Goal: Navigation & Orientation: Find specific page/section

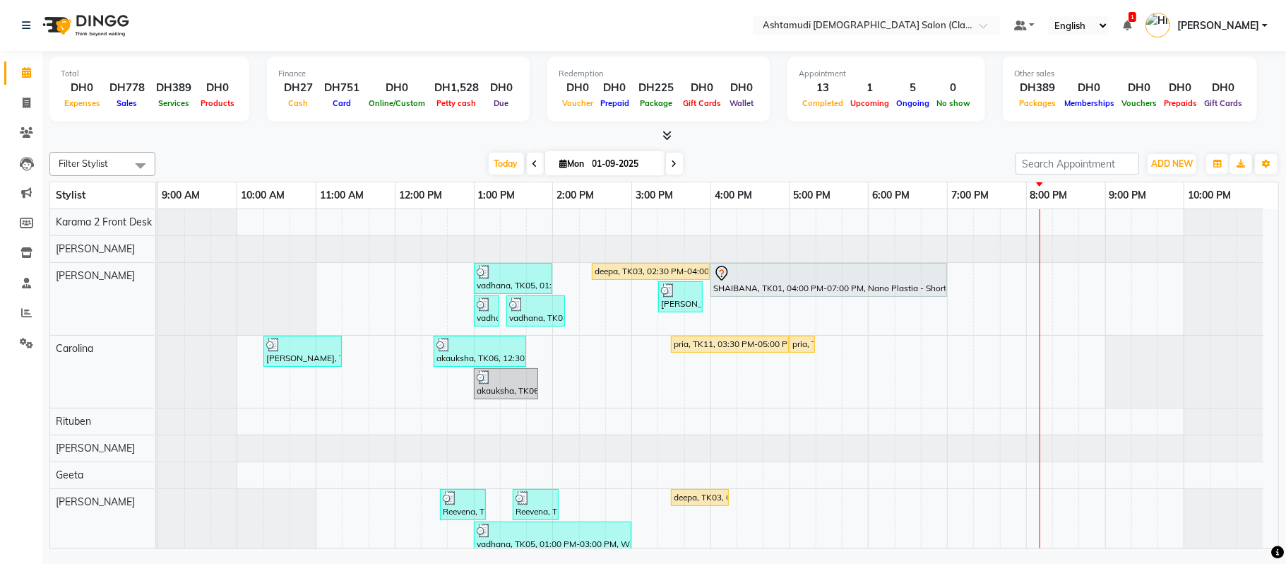
click at [879, 23] on input "text" at bounding box center [862, 27] width 205 height 14
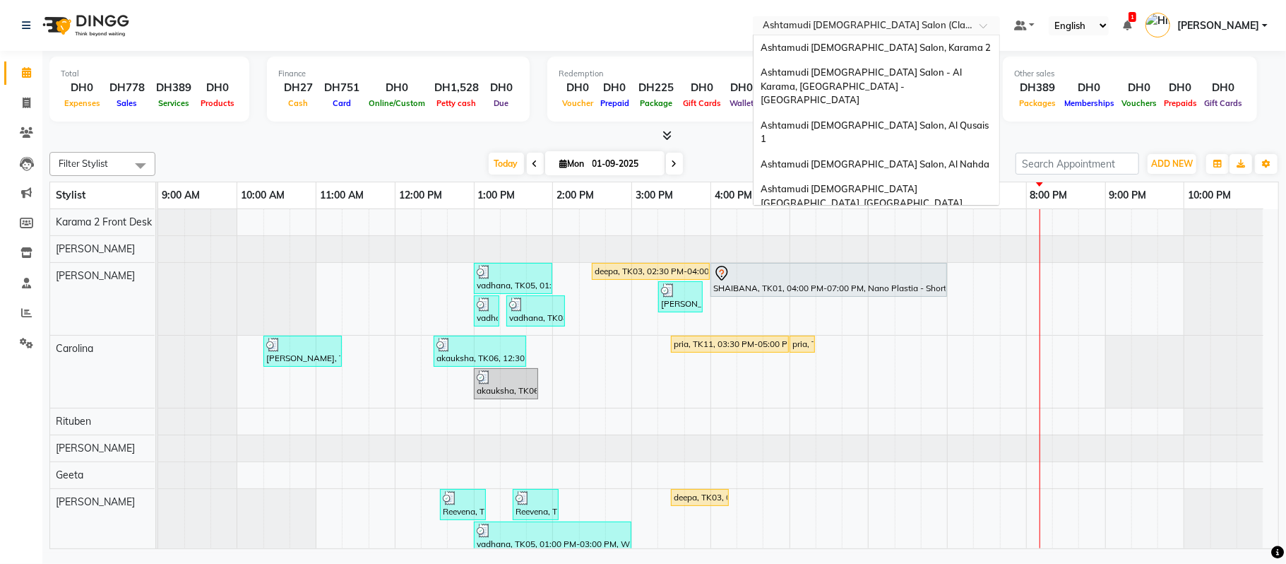
scroll to position [8, 0]
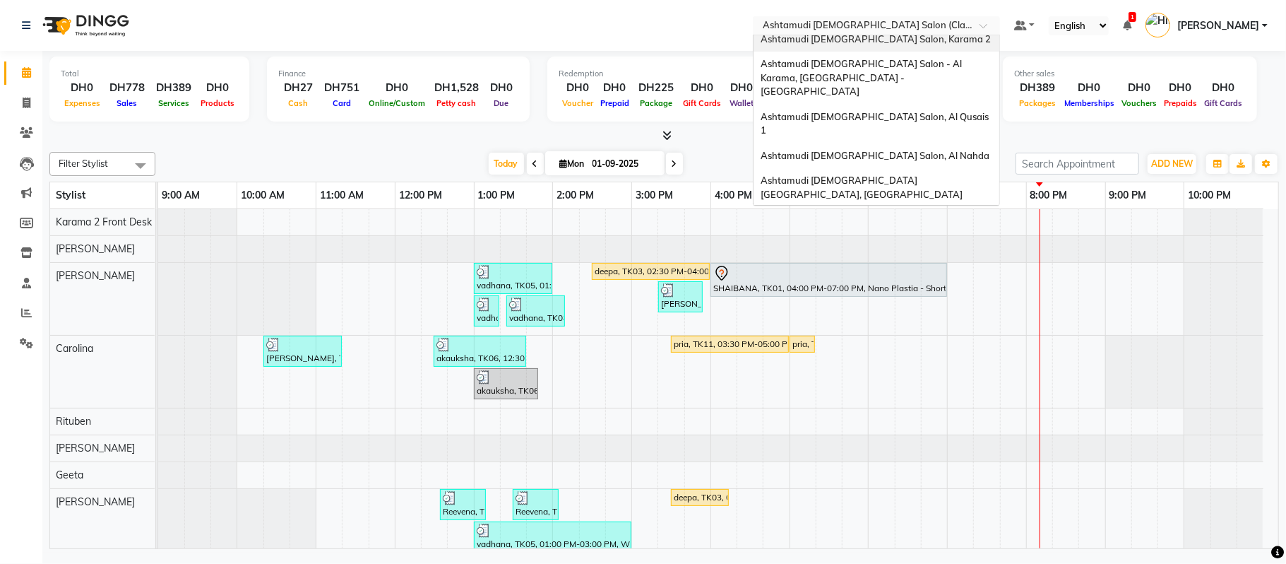
click at [880, 42] on span "Ashtamudi [DEMOGRAPHIC_DATA] Salon, Karama 2" at bounding box center [876, 38] width 230 height 11
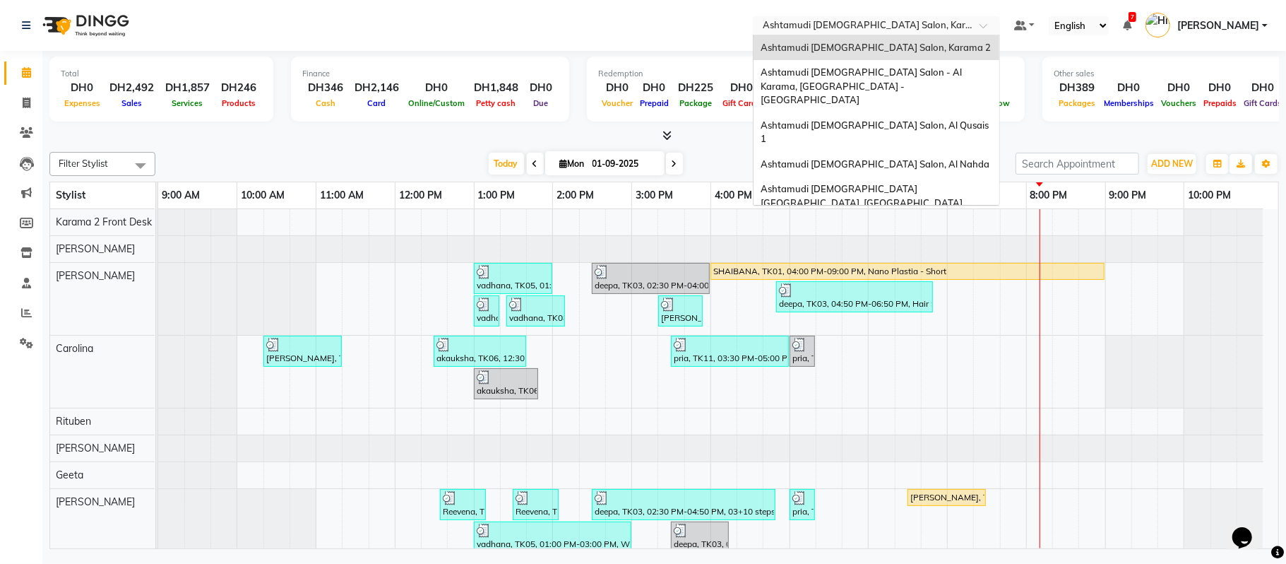
click at [857, 28] on input "text" at bounding box center [862, 27] width 205 height 14
click at [845, 81] on div "Ashtamudi [DEMOGRAPHIC_DATA] Salon - Al Karama, [GEOGRAPHIC_DATA] -[GEOGRAPHIC_…" at bounding box center [877, 86] width 246 height 53
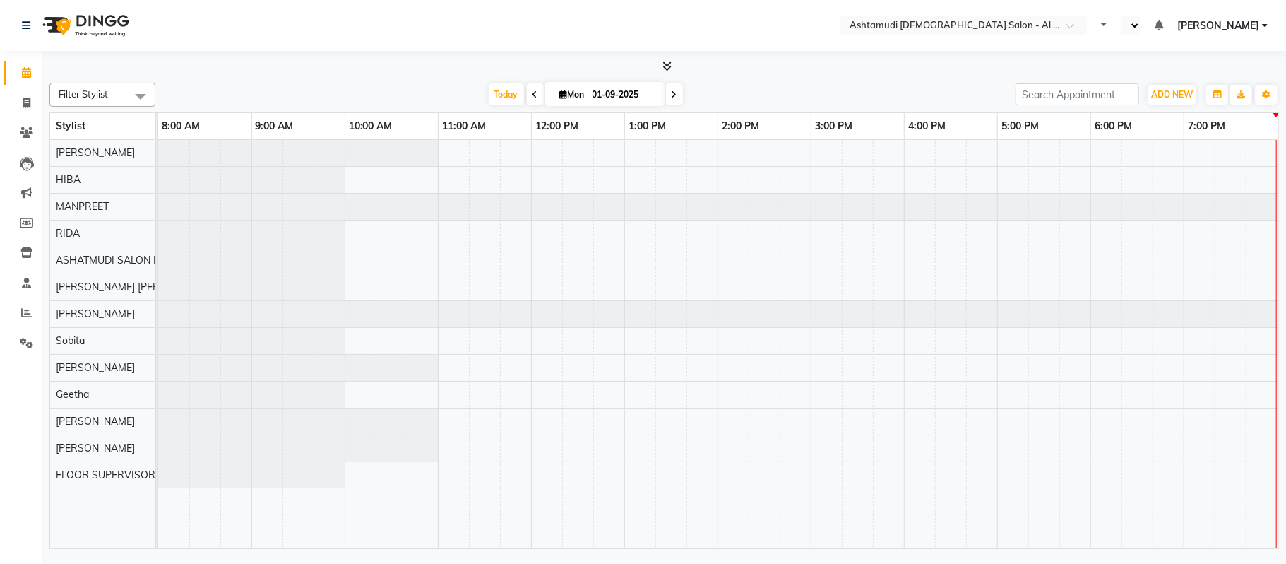
scroll to position [0, 1]
select select "en"
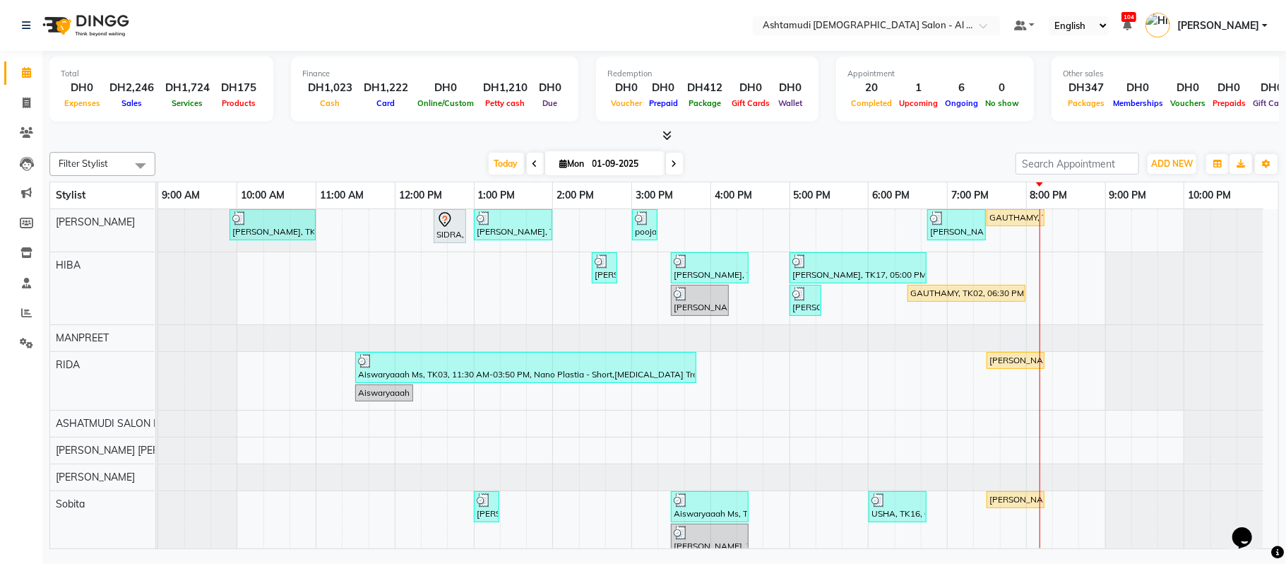
scroll to position [0, 0]
click at [853, 27] on input "text" at bounding box center [862, 27] width 205 height 14
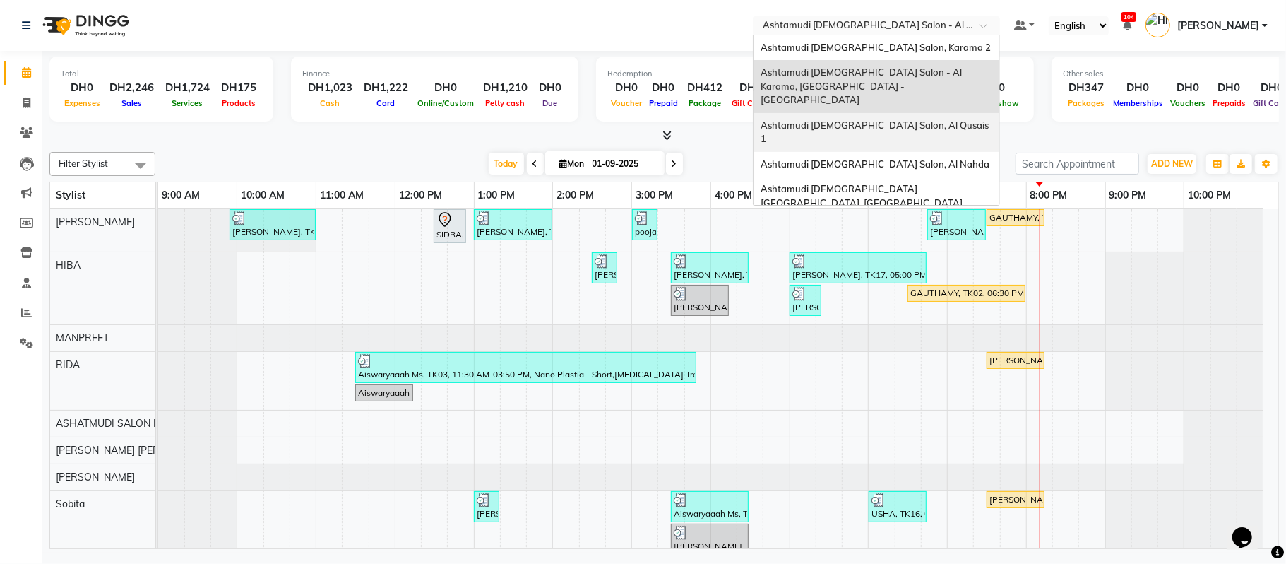
click at [846, 119] on span "Ashtamudi [DEMOGRAPHIC_DATA] Salon, Al Qusais 1" at bounding box center [876, 131] width 230 height 25
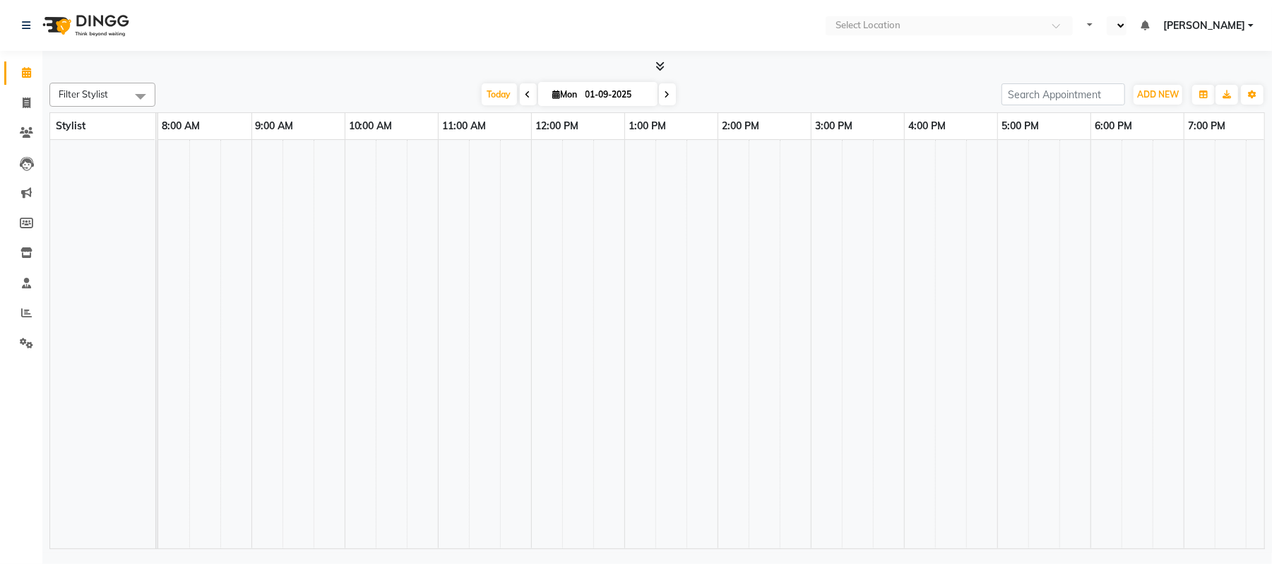
select select "en"
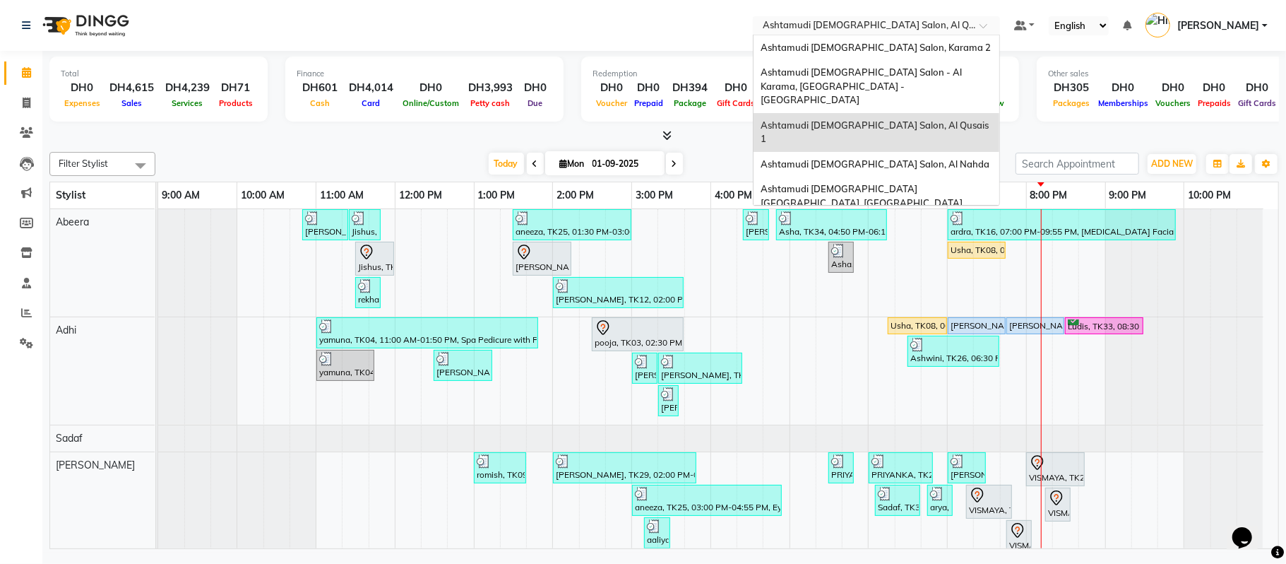
click at [811, 26] on input "text" at bounding box center [862, 27] width 205 height 14
click at [814, 158] on span "Ashtamudi [DEMOGRAPHIC_DATA] Salon, Al Nahda" at bounding box center [875, 163] width 229 height 11
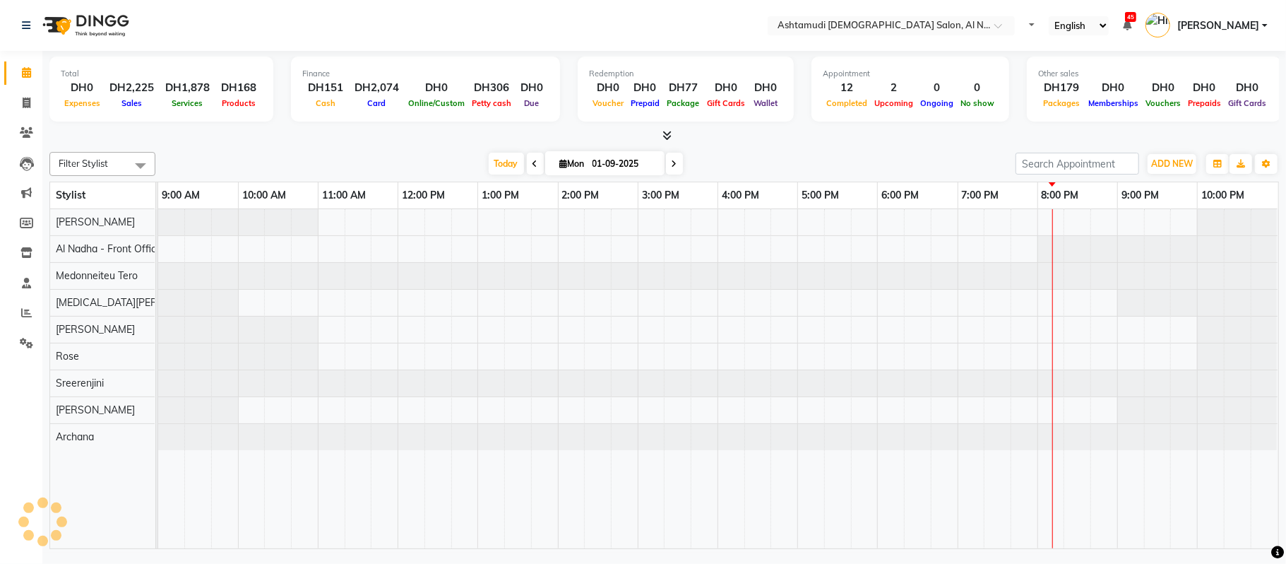
select select "en"
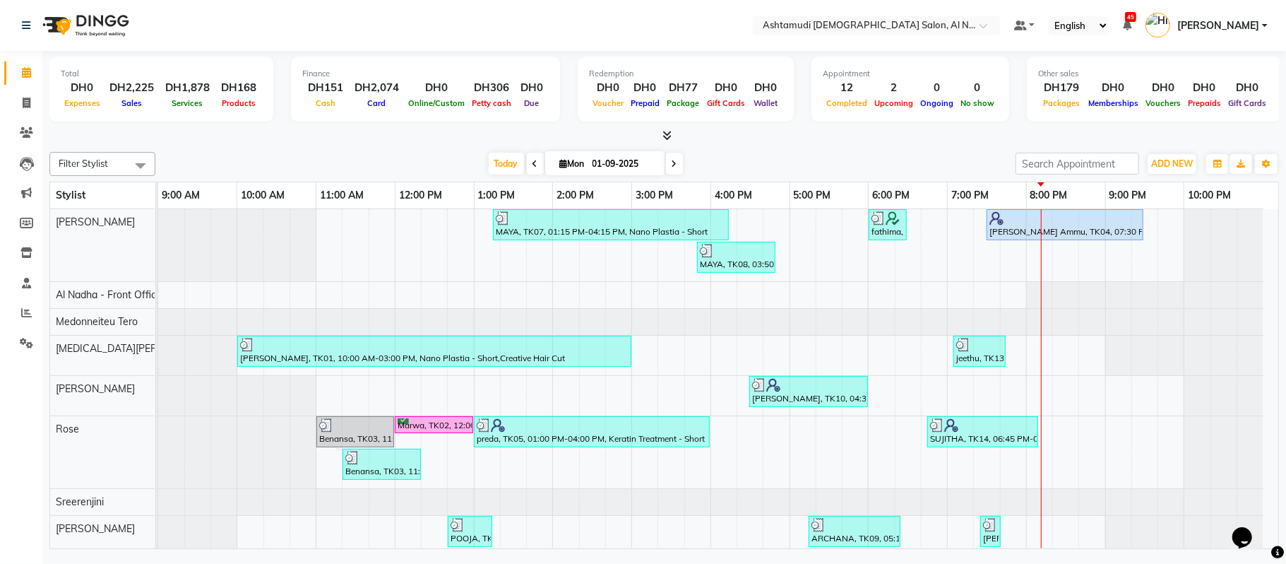
click at [850, 14] on nav "Select Location × Ashtamudi Ladies Salon, Al Nahda Default Panel My Panel Engli…" at bounding box center [643, 25] width 1286 height 51
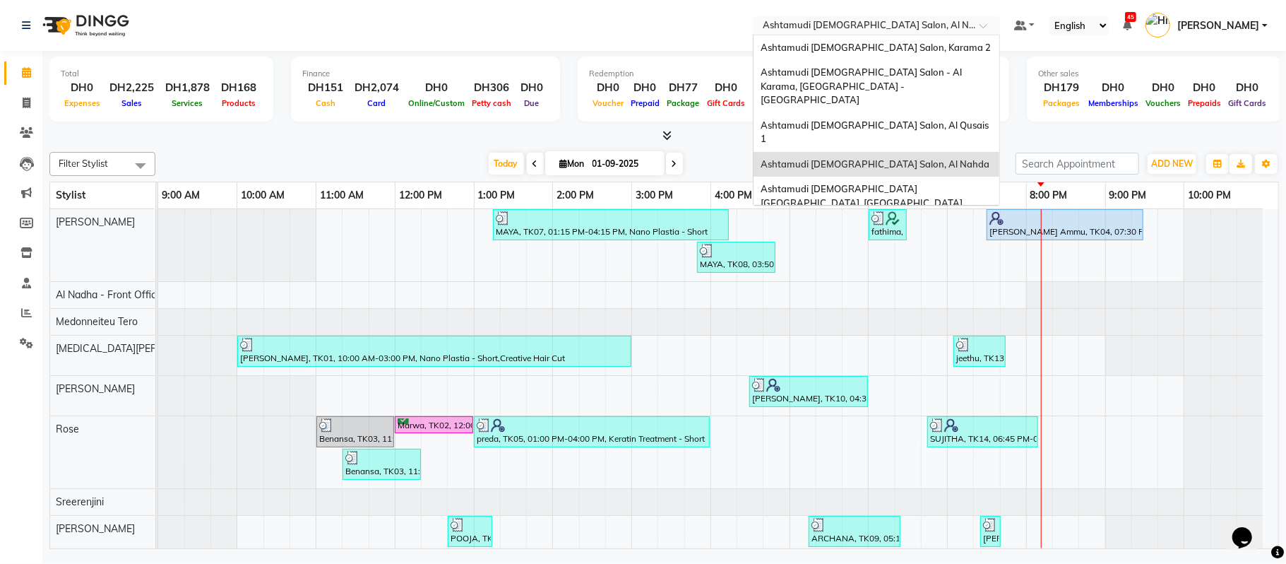
click at [850, 24] on input "text" at bounding box center [862, 27] width 205 height 14
click at [826, 183] on span "Ashtamudi [DEMOGRAPHIC_DATA] [GEOGRAPHIC_DATA], [GEOGRAPHIC_DATA]" at bounding box center [862, 195] width 202 height 25
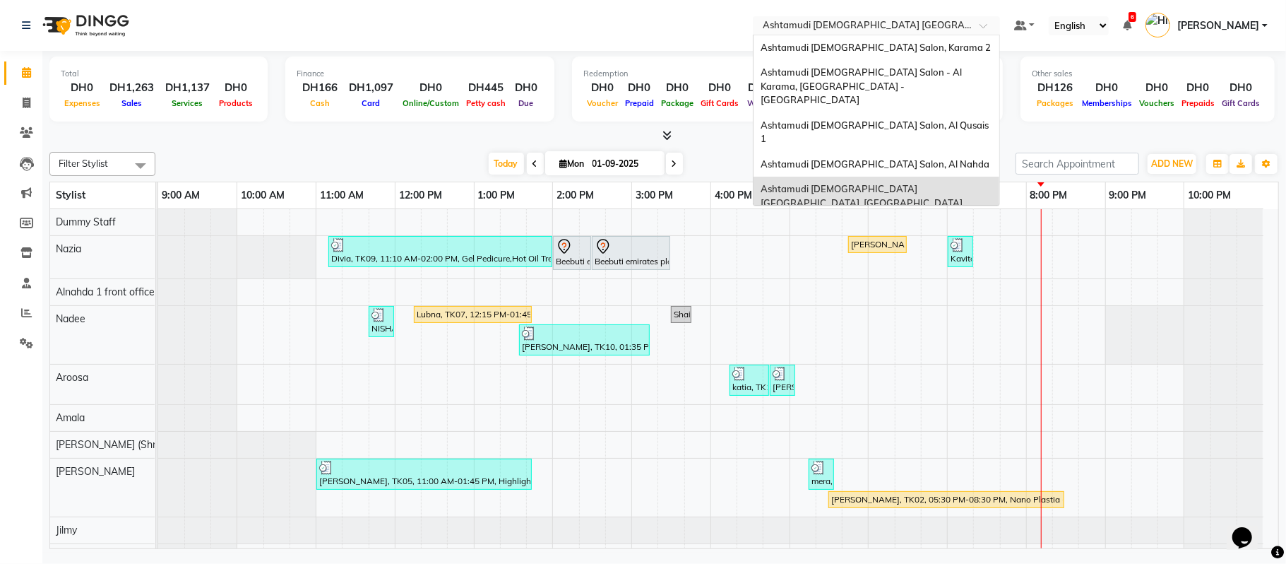
click at [879, 30] on input "text" at bounding box center [862, 27] width 205 height 14
click at [839, 222] on span "Ashtamudi [DEMOGRAPHIC_DATA] Salon (Classic Touch ) – Al Warqa, Al Warqa" at bounding box center [871, 234] width 220 height 25
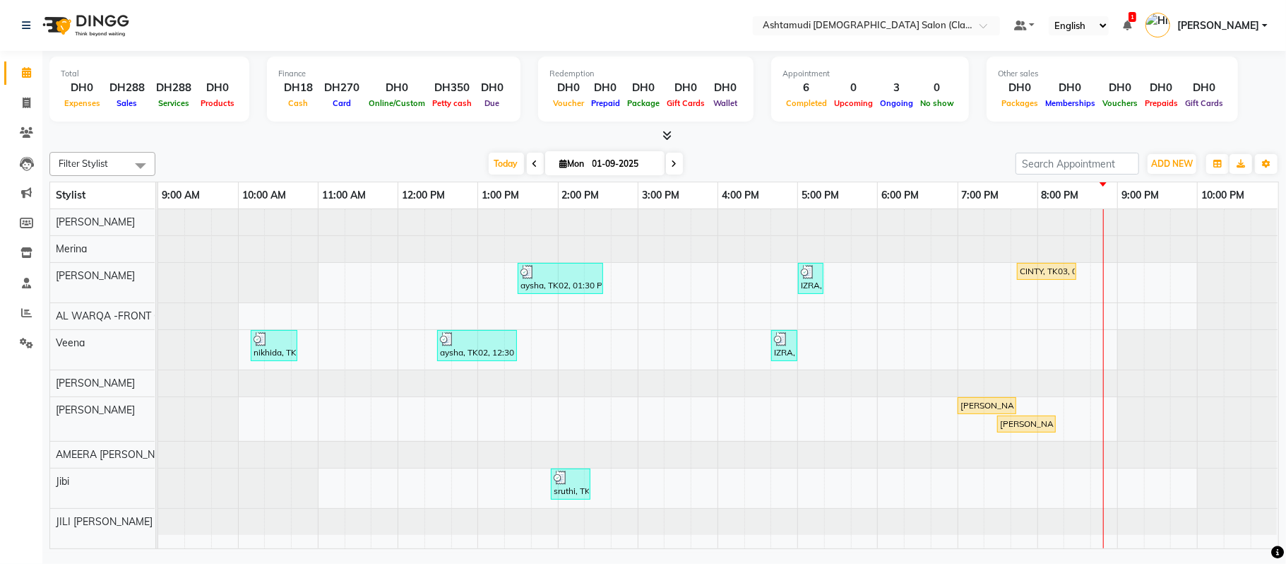
click at [905, 11] on nav "Select Location × Ashtamudi [DEMOGRAPHIC_DATA] Salon (Classic Touch ) – Al Warq…" at bounding box center [643, 25] width 1286 height 51
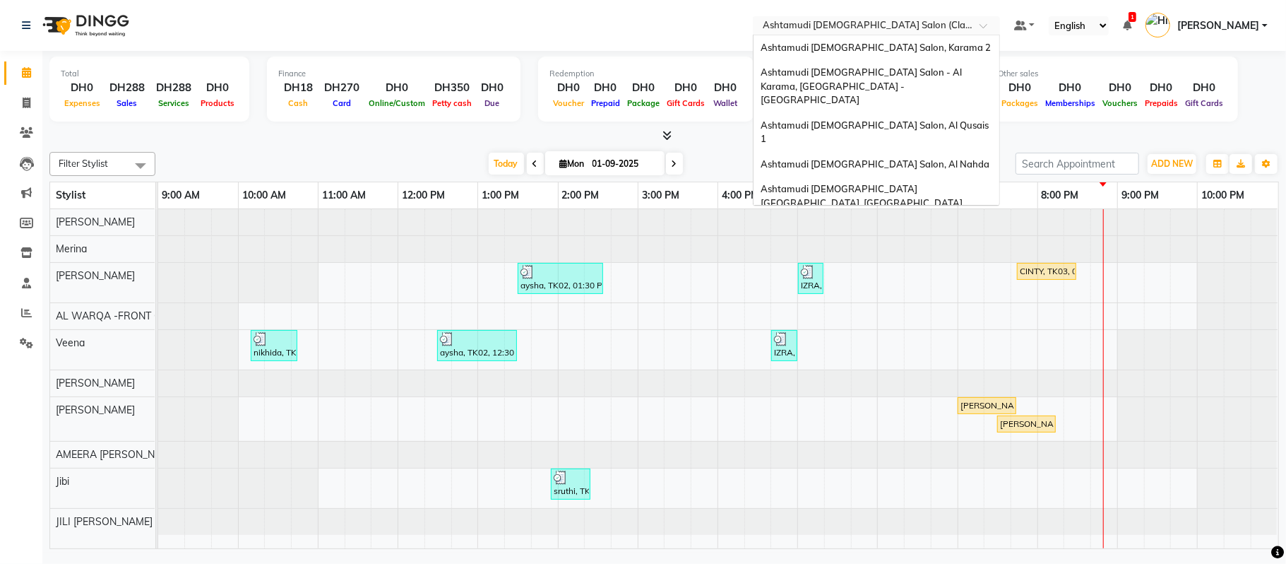
scroll to position [8, 0]
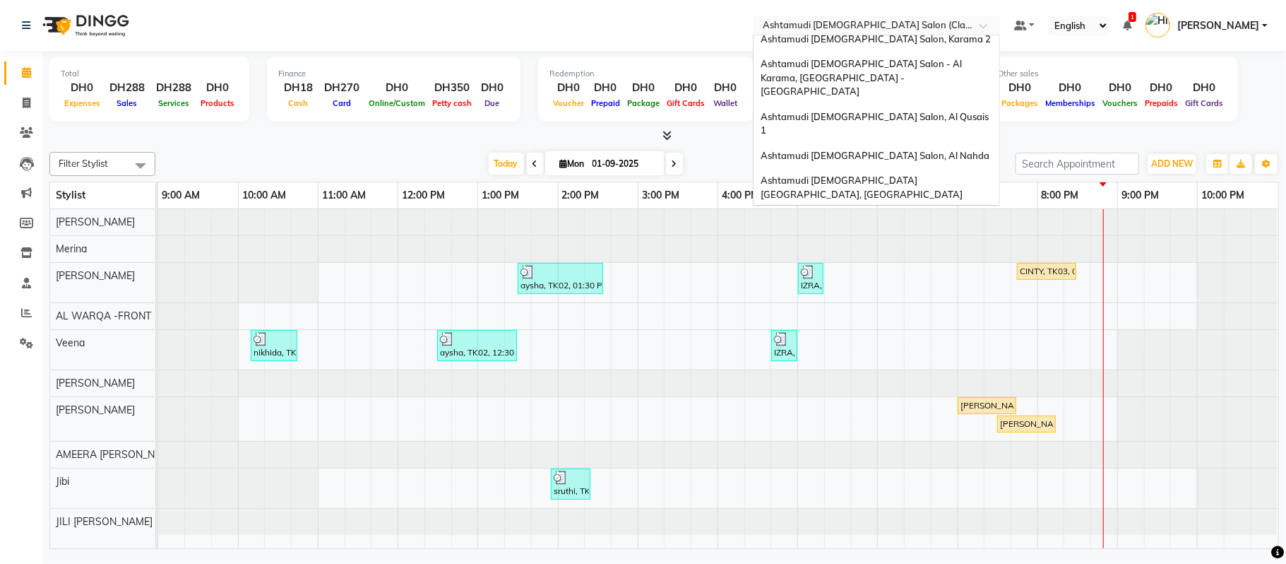
click at [905, 21] on input "text" at bounding box center [862, 27] width 205 height 14
click at [922, 47] on div "Ashtamudi [DEMOGRAPHIC_DATA] Salon, Karama 2" at bounding box center [877, 39] width 246 height 25
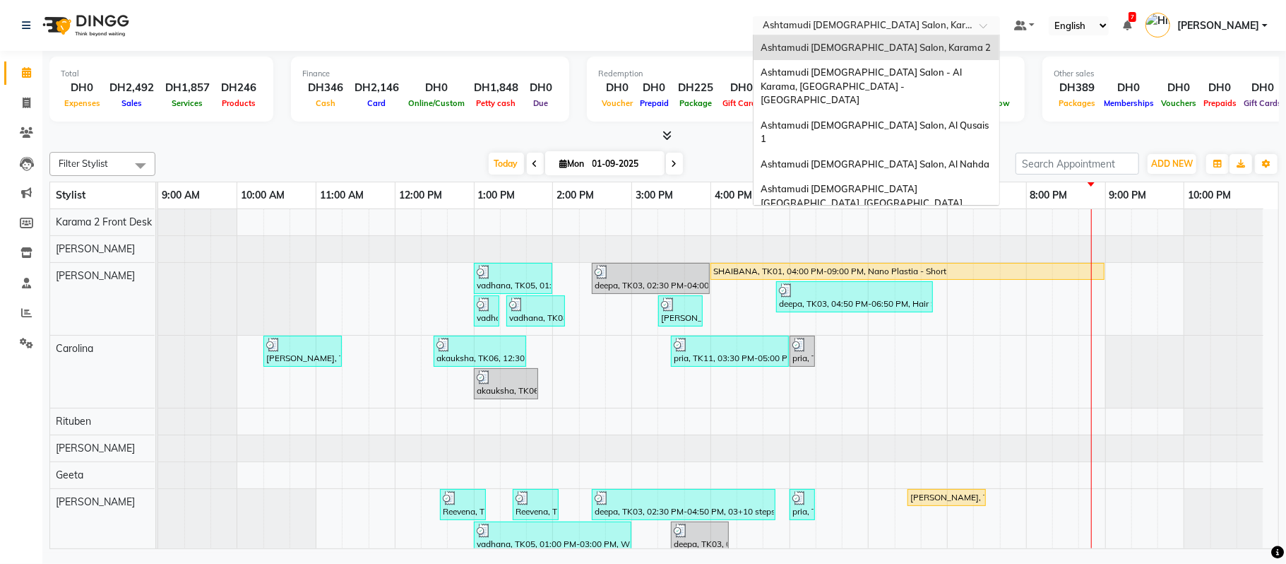
click at [865, 29] on input "text" at bounding box center [862, 27] width 205 height 14
click at [877, 71] on span "Ashtamudi [DEMOGRAPHIC_DATA] Salon - Al Karama, [GEOGRAPHIC_DATA] -[GEOGRAPHIC_…" at bounding box center [862, 85] width 203 height 39
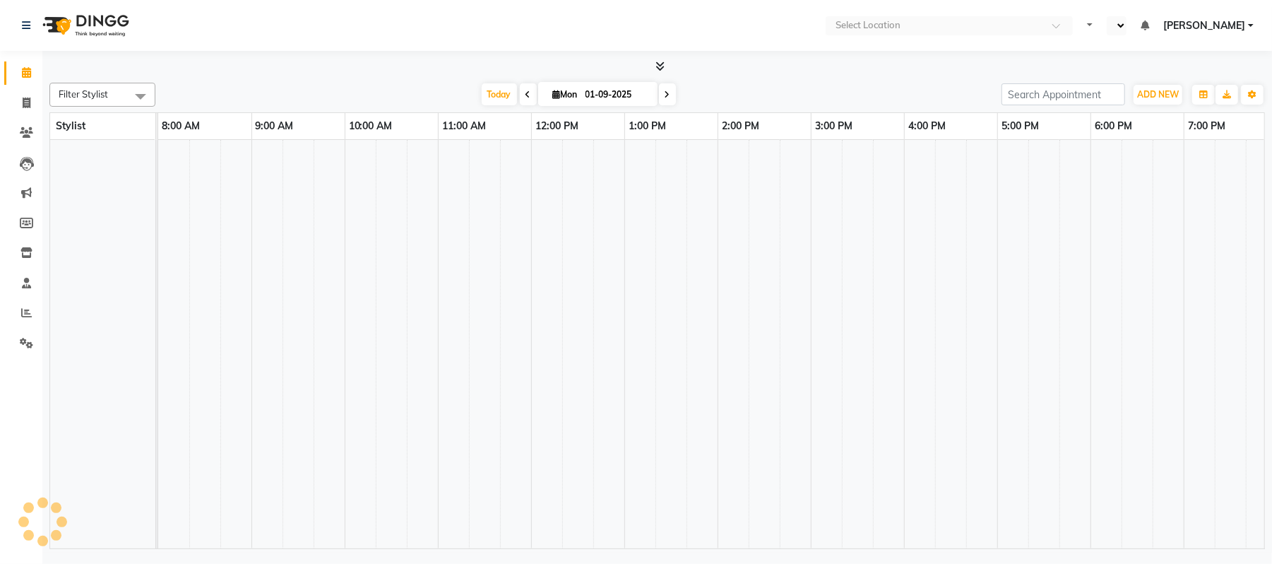
select select "en"
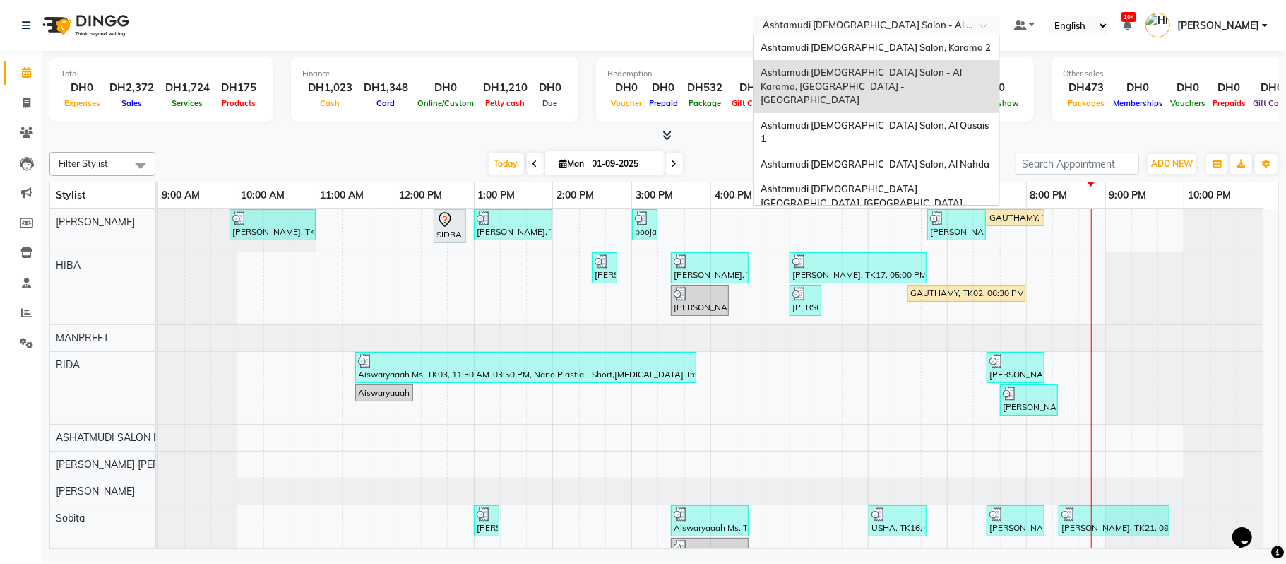
click at [864, 25] on input "text" at bounding box center [862, 27] width 205 height 14
click at [869, 113] on div "Ashtamudi [DEMOGRAPHIC_DATA] Salon, Al Qusais 1" at bounding box center [877, 132] width 246 height 39
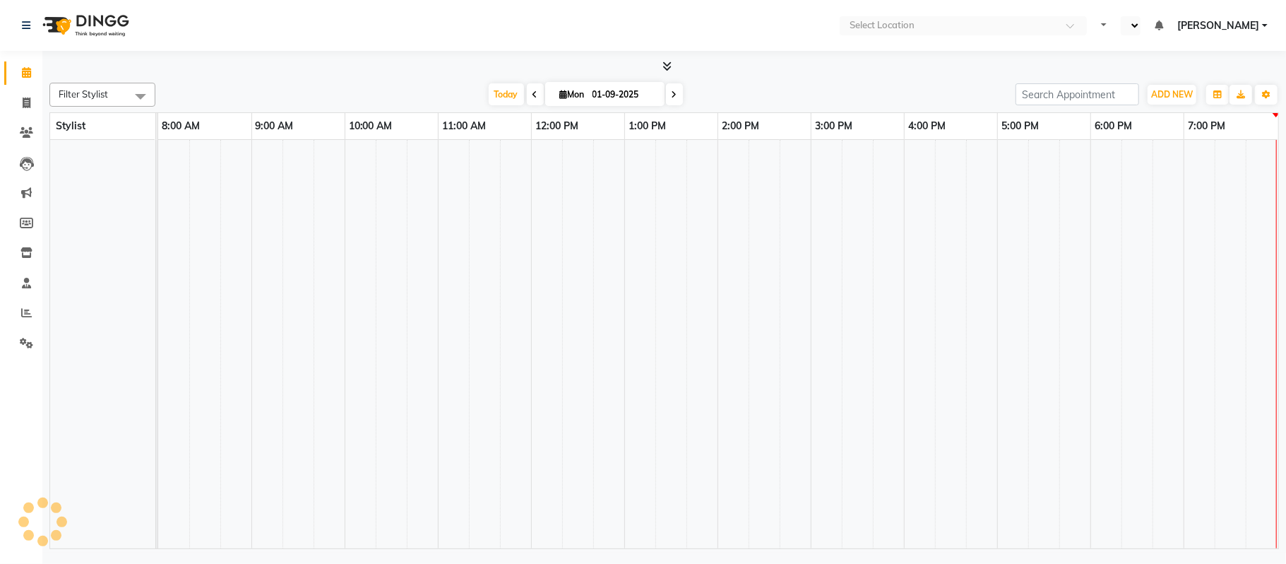
select select "en"
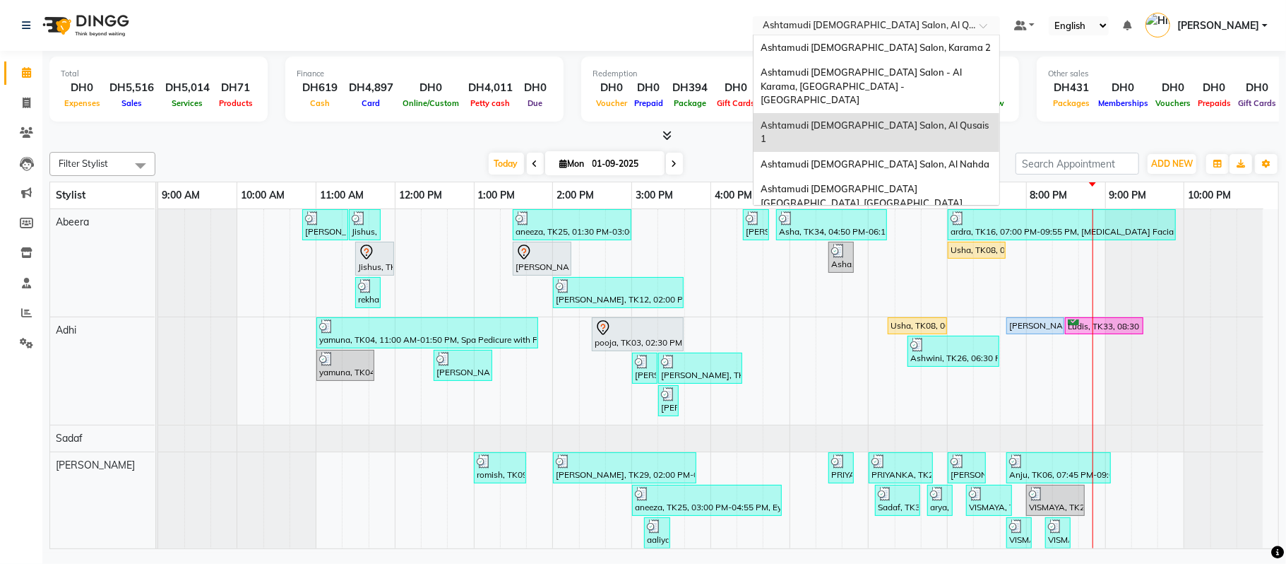
click at [820, 18] on div "× Ashtamudi Ladies Salon, Al Qusais 1" at bounding box center [869, 25] width 213 height 14
click at [859, 158] on span "Ashtamudi [DEMOGRAPHIC_DATA] Salon, Al Nahda" at bounding box center [875, 163] width 229 height 11
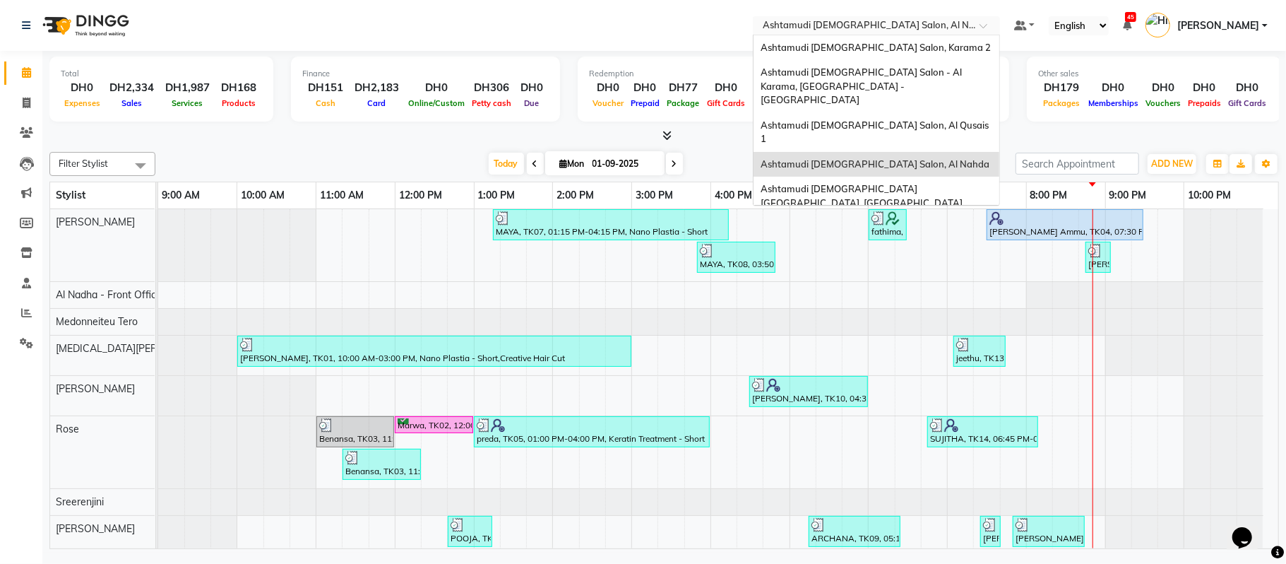
click at [867, 23] on input "text" at bounding box center [862, 27] width 205 height 14
click at [862, 183] on span "Ashtamudi [DEMOGRAPHIC_DATA] [GEOGRAPHIC_DATA], [GEOGRAPHIC_DATA]" at bounding box center [862, 195] width 202 height 25
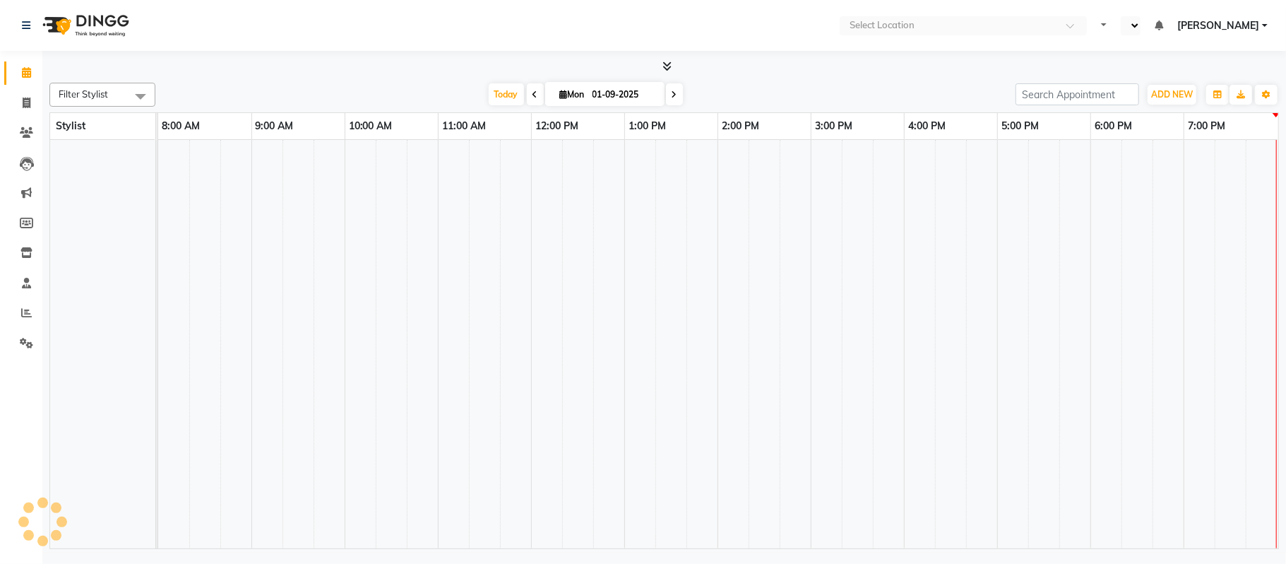
select select "en"
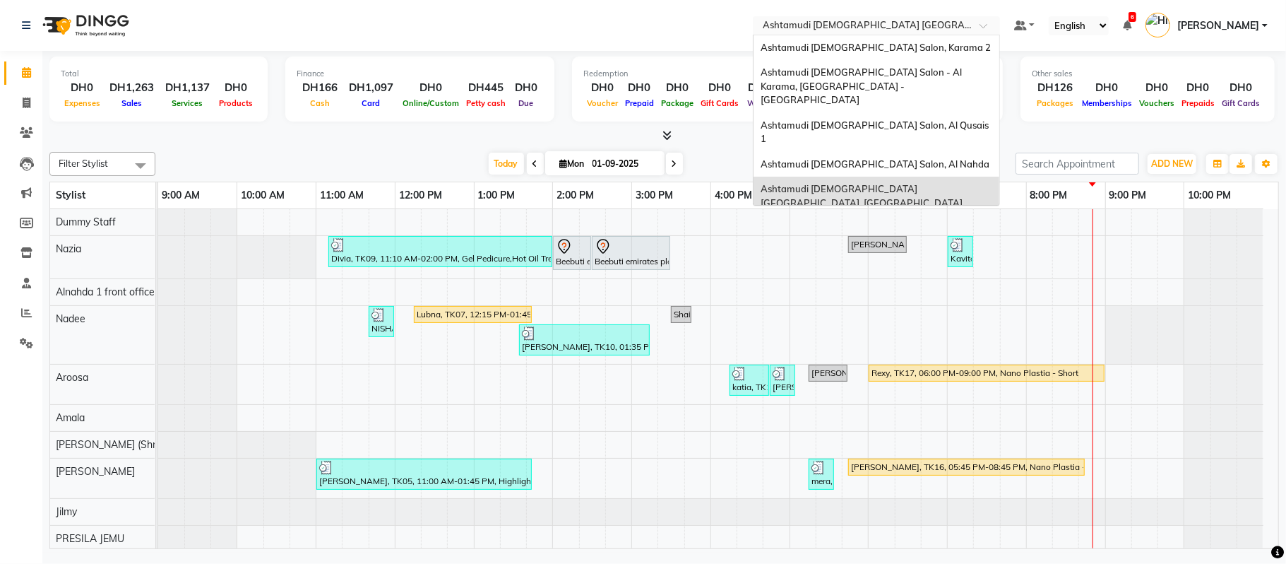
click at [877, 20] on input "text" at bounding box center [862, 27] width 205 height 14
click at [888, 222] on span "Ashtamudi [DEMOGRAPHIC_DATA] Salon (Classic Touch ) – Al Warqa, Al Warqa" at bounding box center [871, 234] width 220 height 25
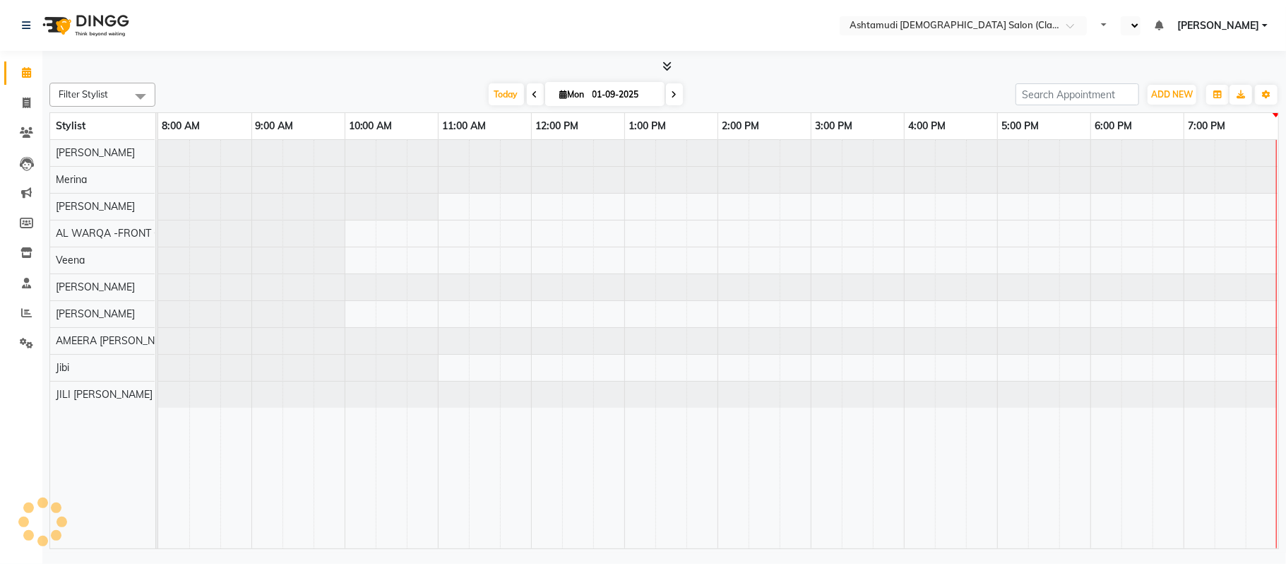
select select "en"
